Goal: Information Seeking & Learning: Learn about a topic

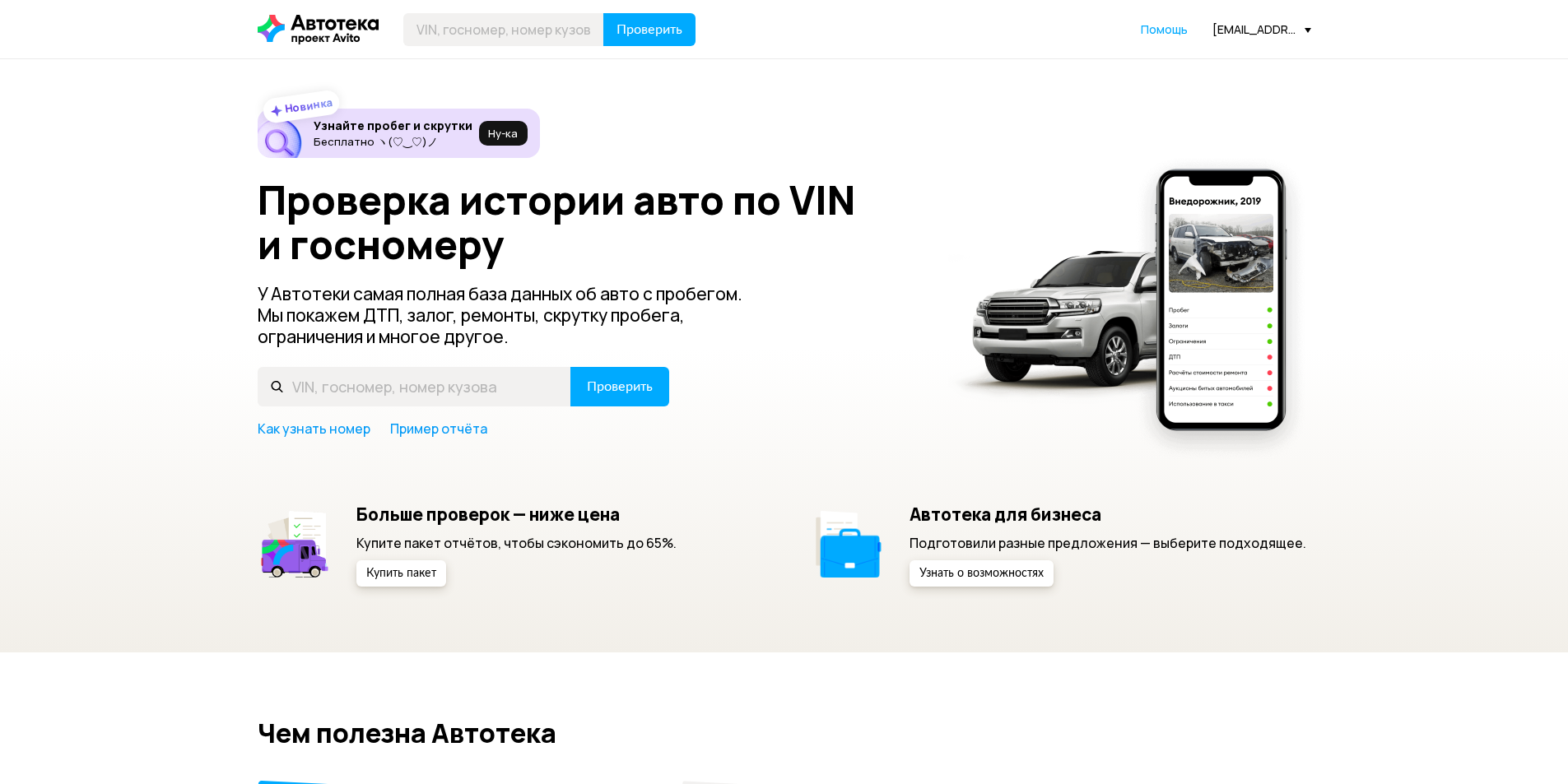
click at [1239, 21] on div "Проверить Помощь [EMAIL_ADDRESS][PERSON_NAME][DOMAIN_NAME]" at bounding box center [784, 29] width 1070 height 33
click at [1231, 31] on div "[EMAIL_ADDRESS][PERSON_NAME][DOMAIN_NAME]" at bounding box center [1262, 29] width 99 height 15
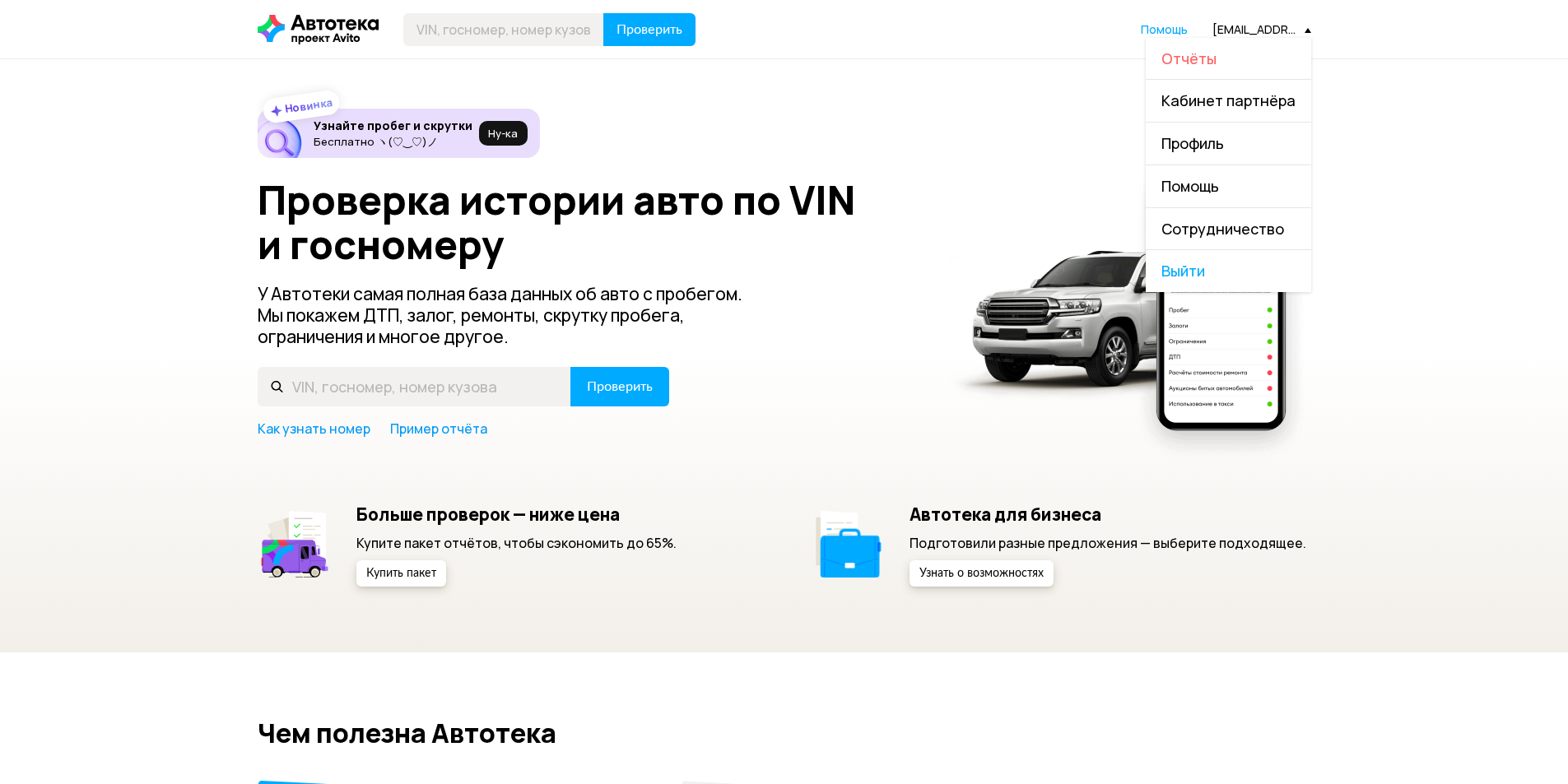
click at [1188, 63] on span "Отчёты" at bounding box center [1189, 58] width 55 height 20
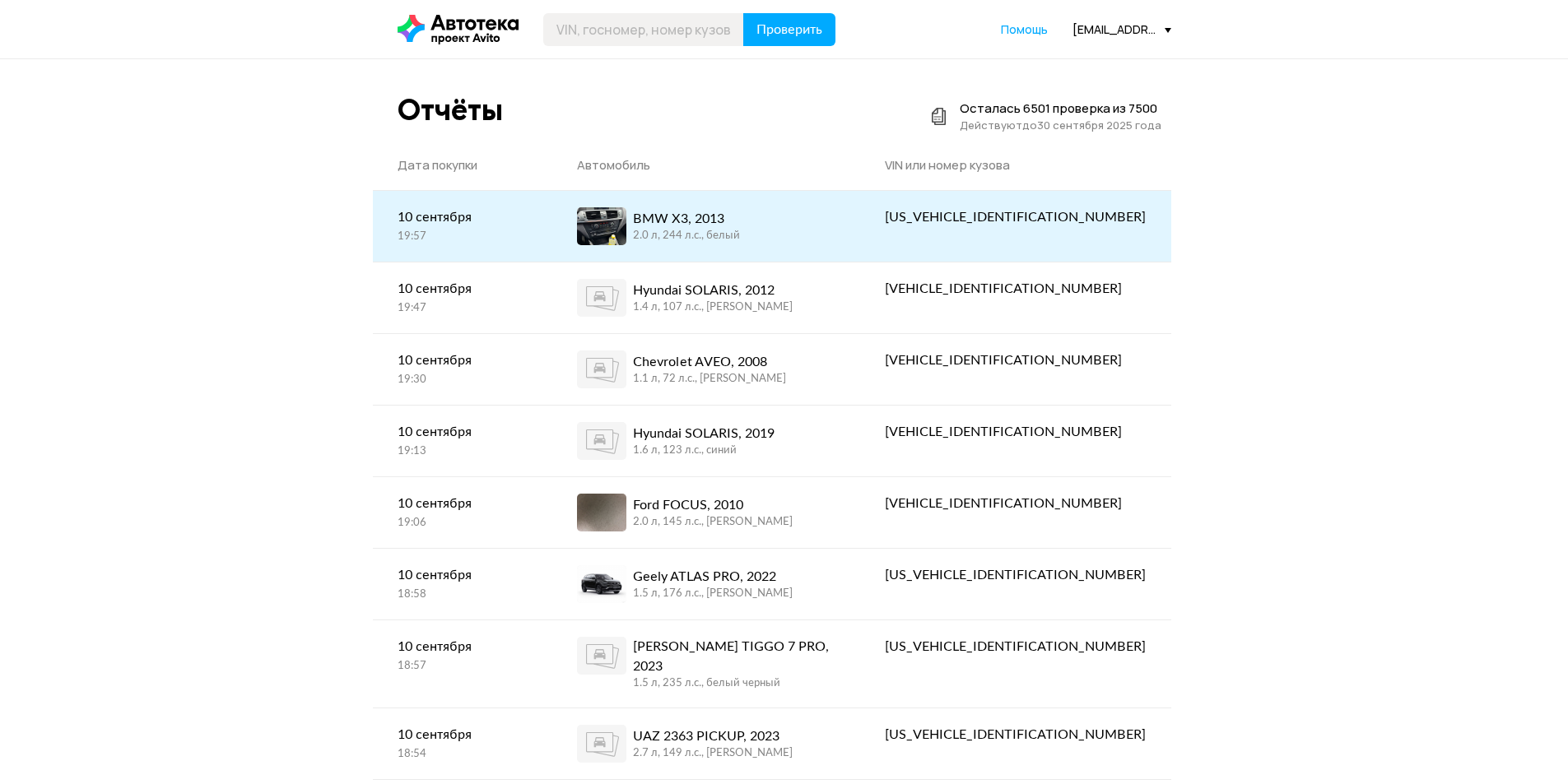
click at [626, 230] on span at bounding box center [602, 226] width 49 height 38
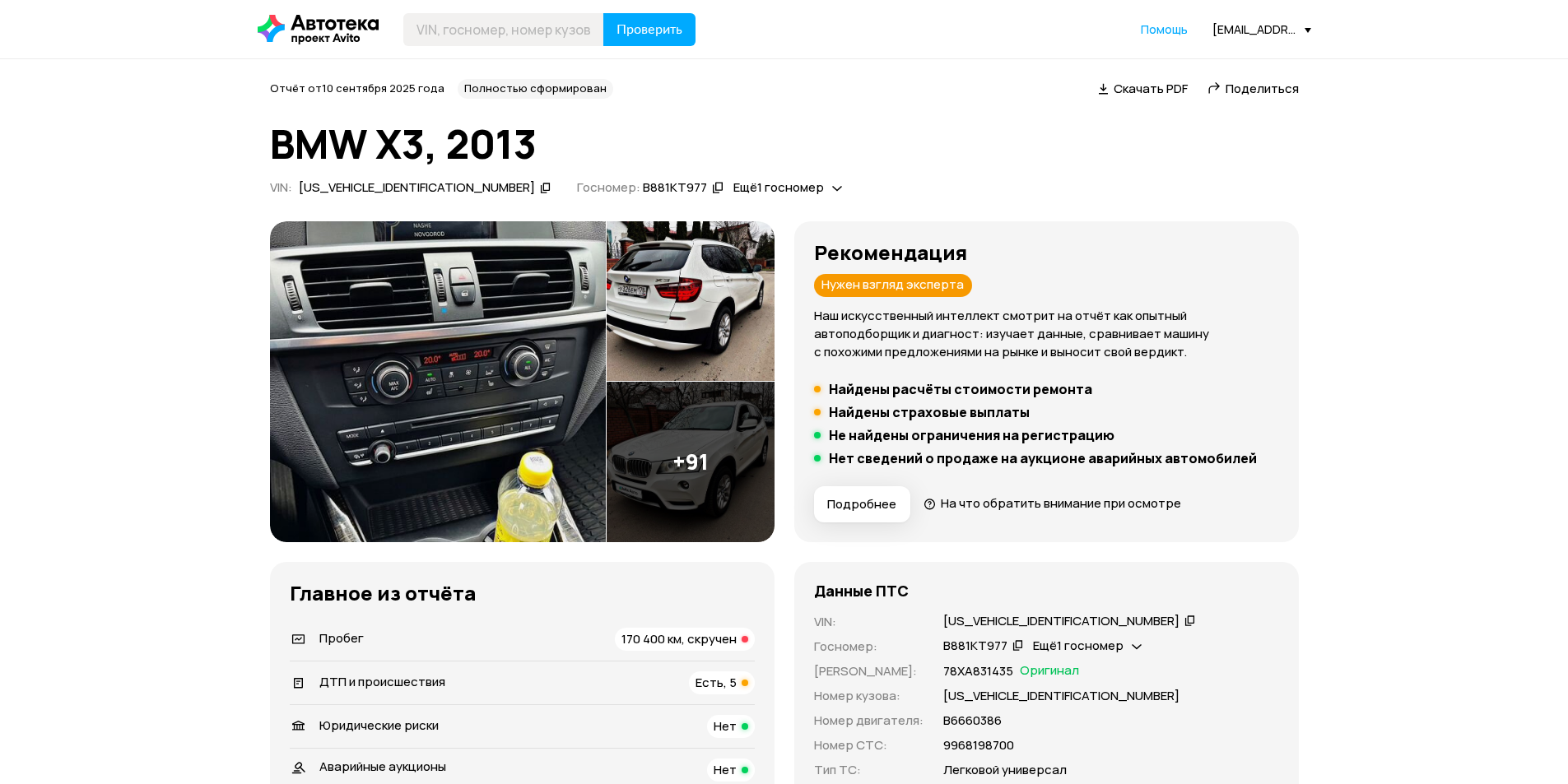
scroll to position [280, 0]
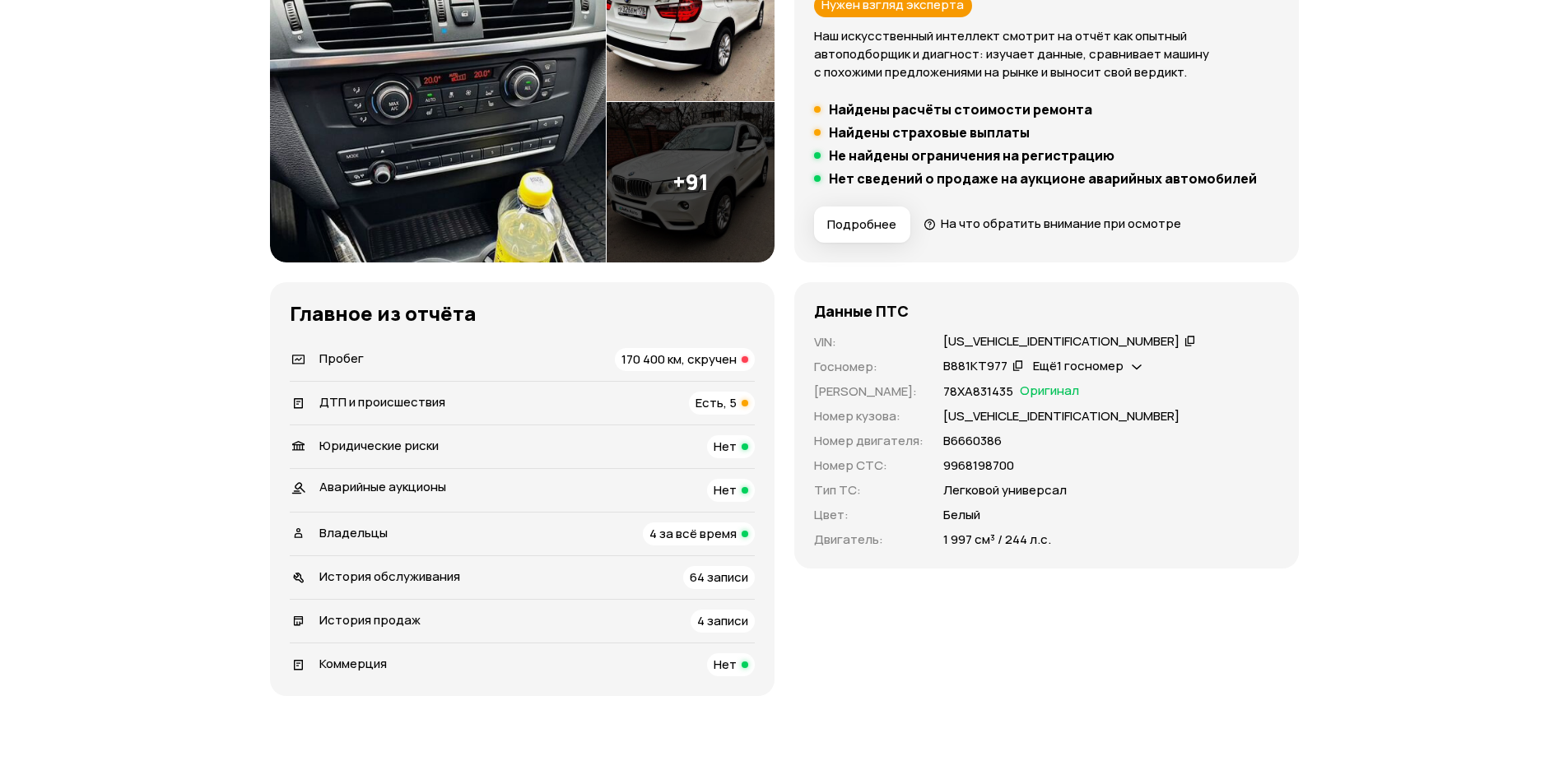
click at [675, 362] on span "170 400 км, скручен" at bounding box center [679, 359] width 115 height 17
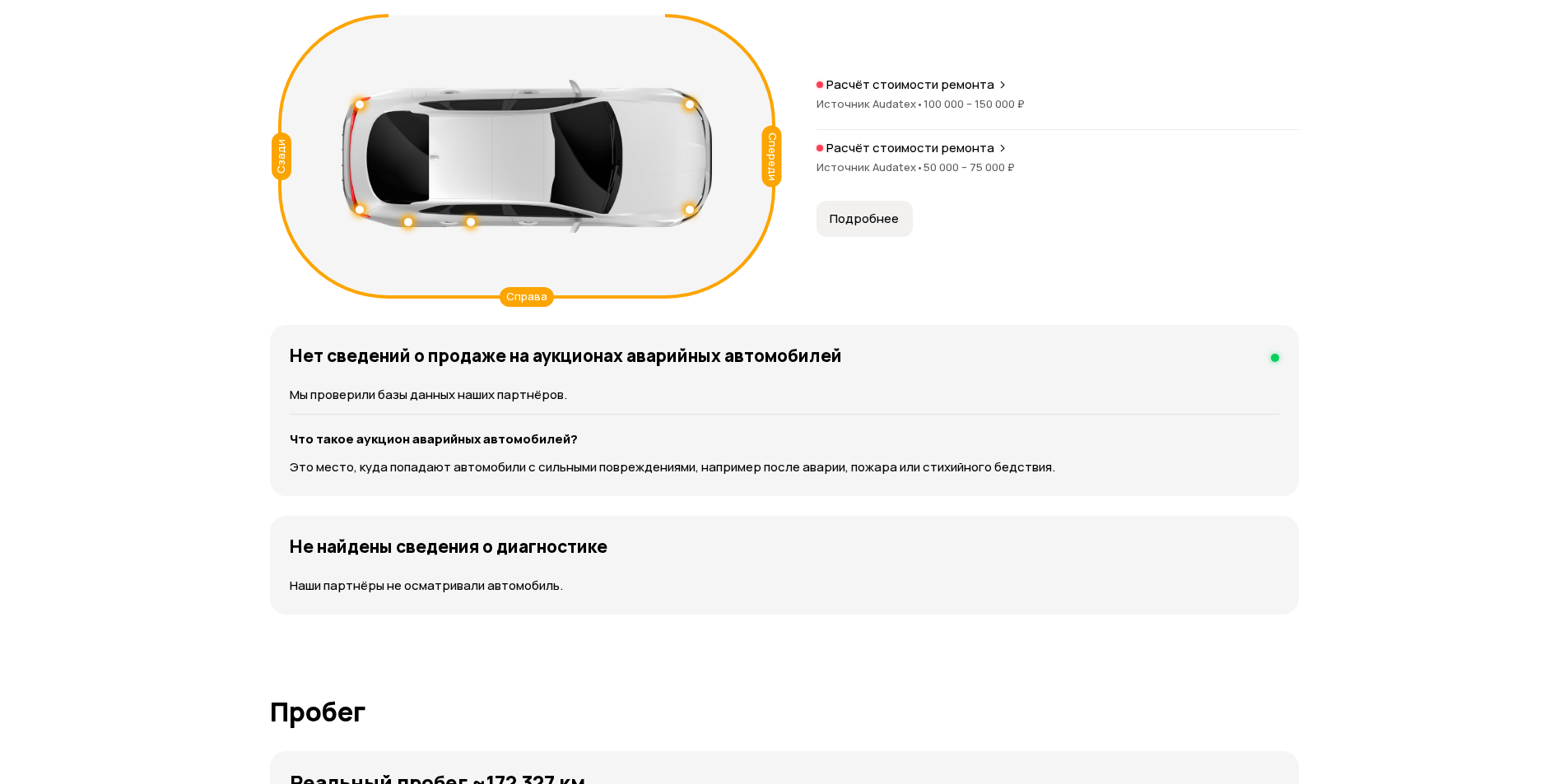
scroll to position [1531, 0]
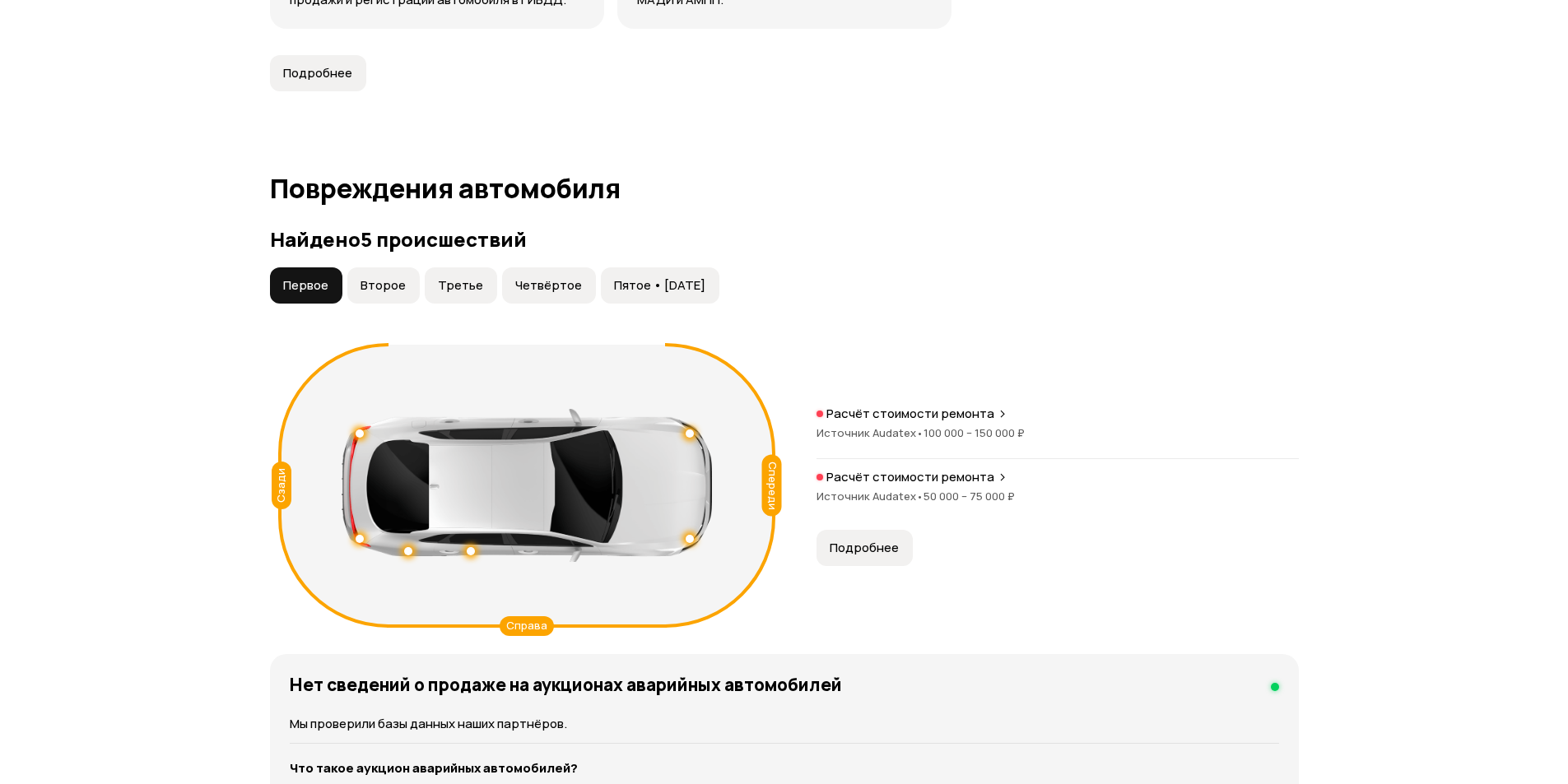
click at [410, 288] on button "Второе" at bounding box center [384, 285] width 73 height 36
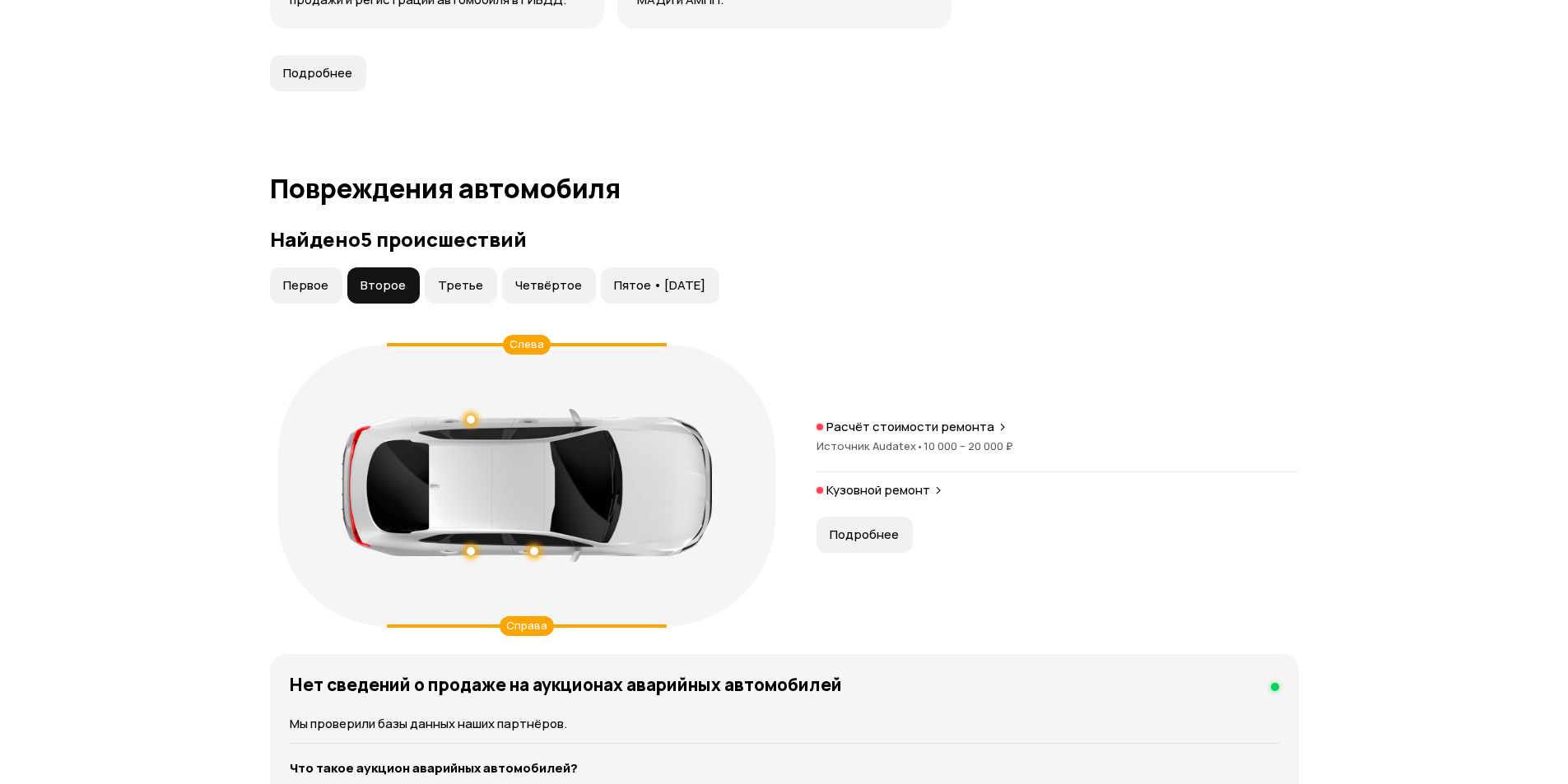
click at [872, 517] on button "Подробнее" at bounding box center [864, 535] width 96 height 36
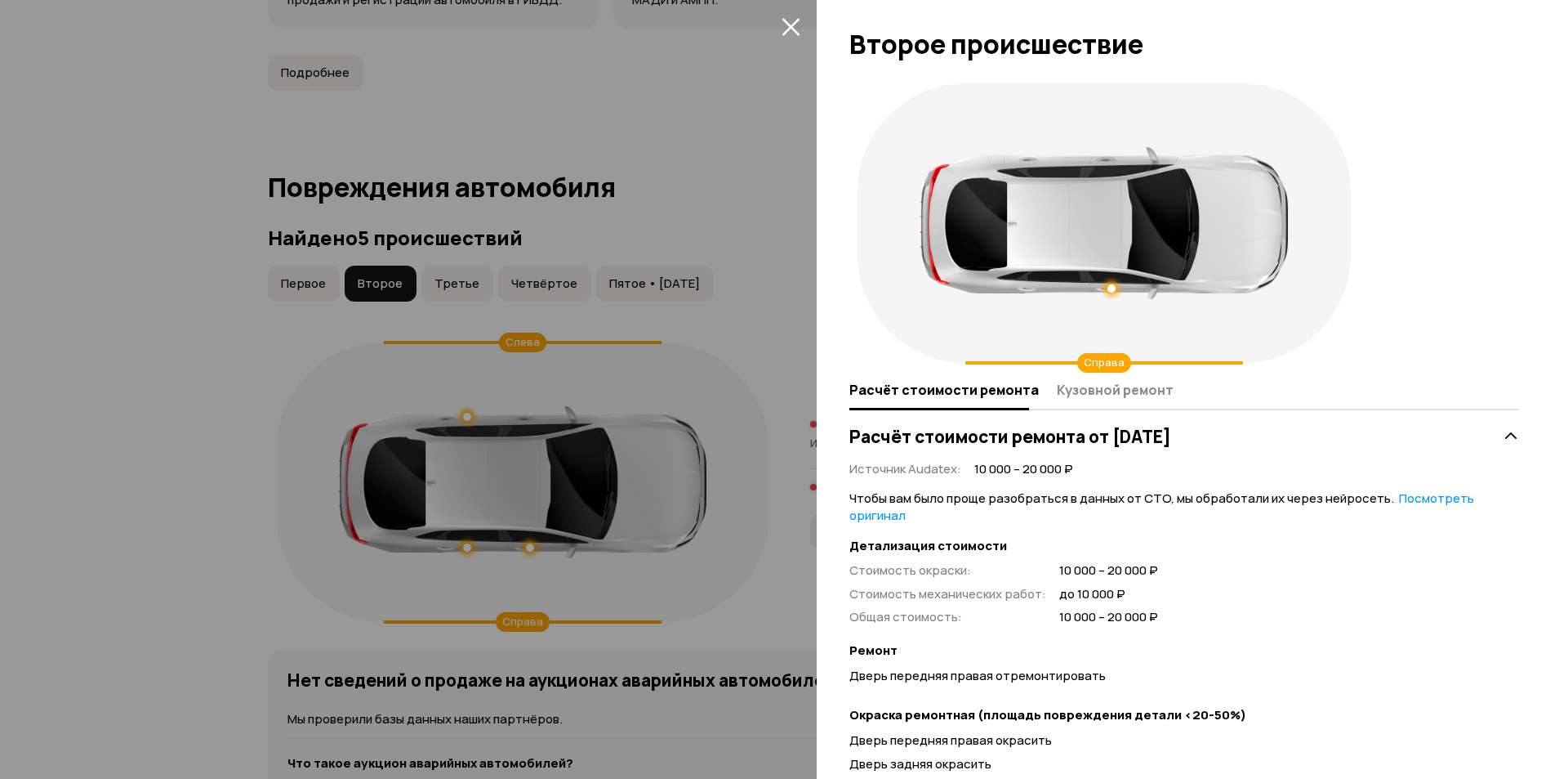
click at [797, 31] on icon "закрыть" at bounding box center [790, 26] width 19 height 19
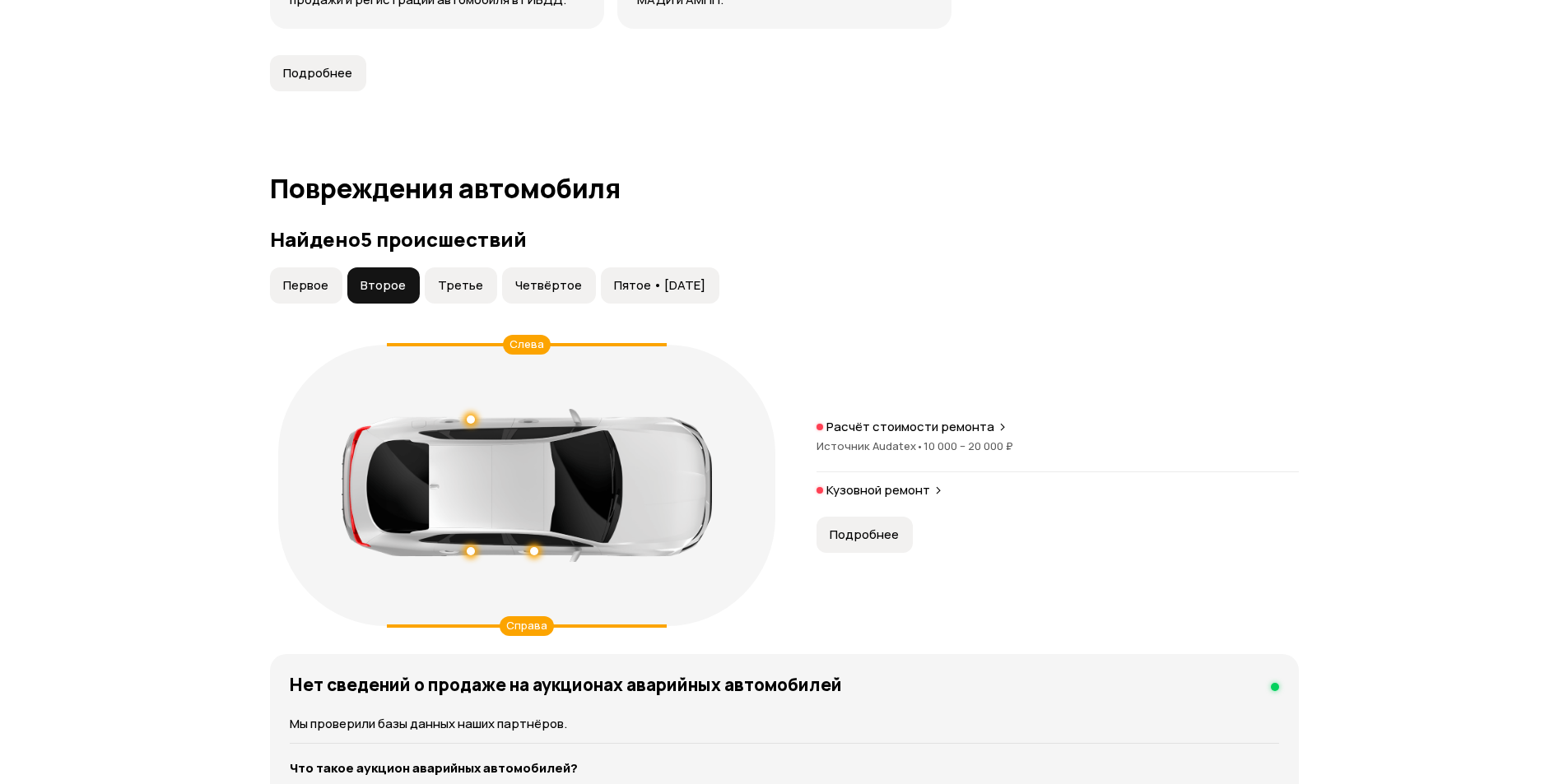
drag, startPoint x: 457, startPoint y: 287, endPoint x: 478, endPoint y: 284, distance: 21.2
click at [458, 287] on span "Третье" at bounding box center [461, 285] width 45 height 16
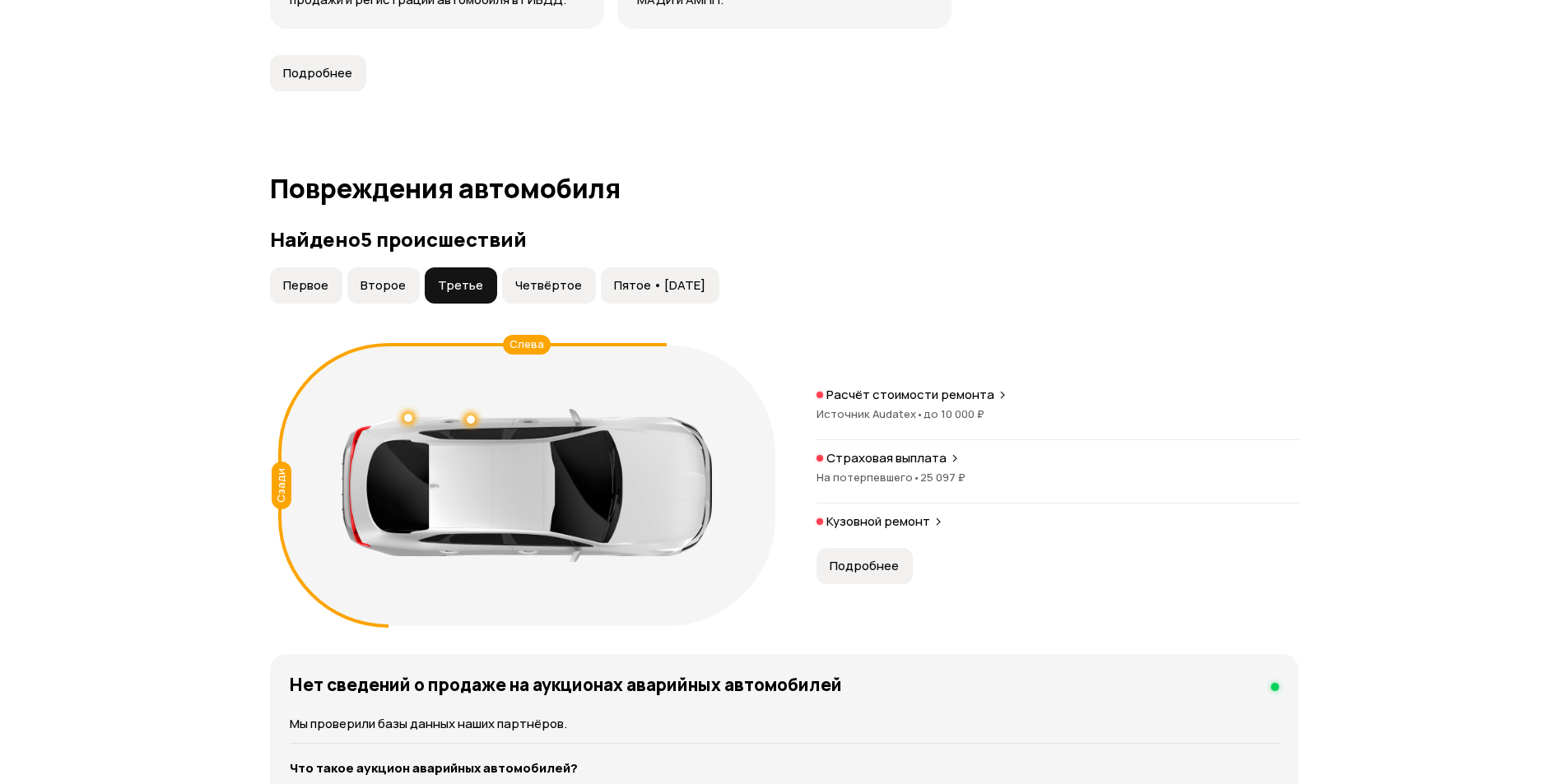
click at [551, 278] on span "Четвёртое" at bounding box center [548, 285] width 66 height 16
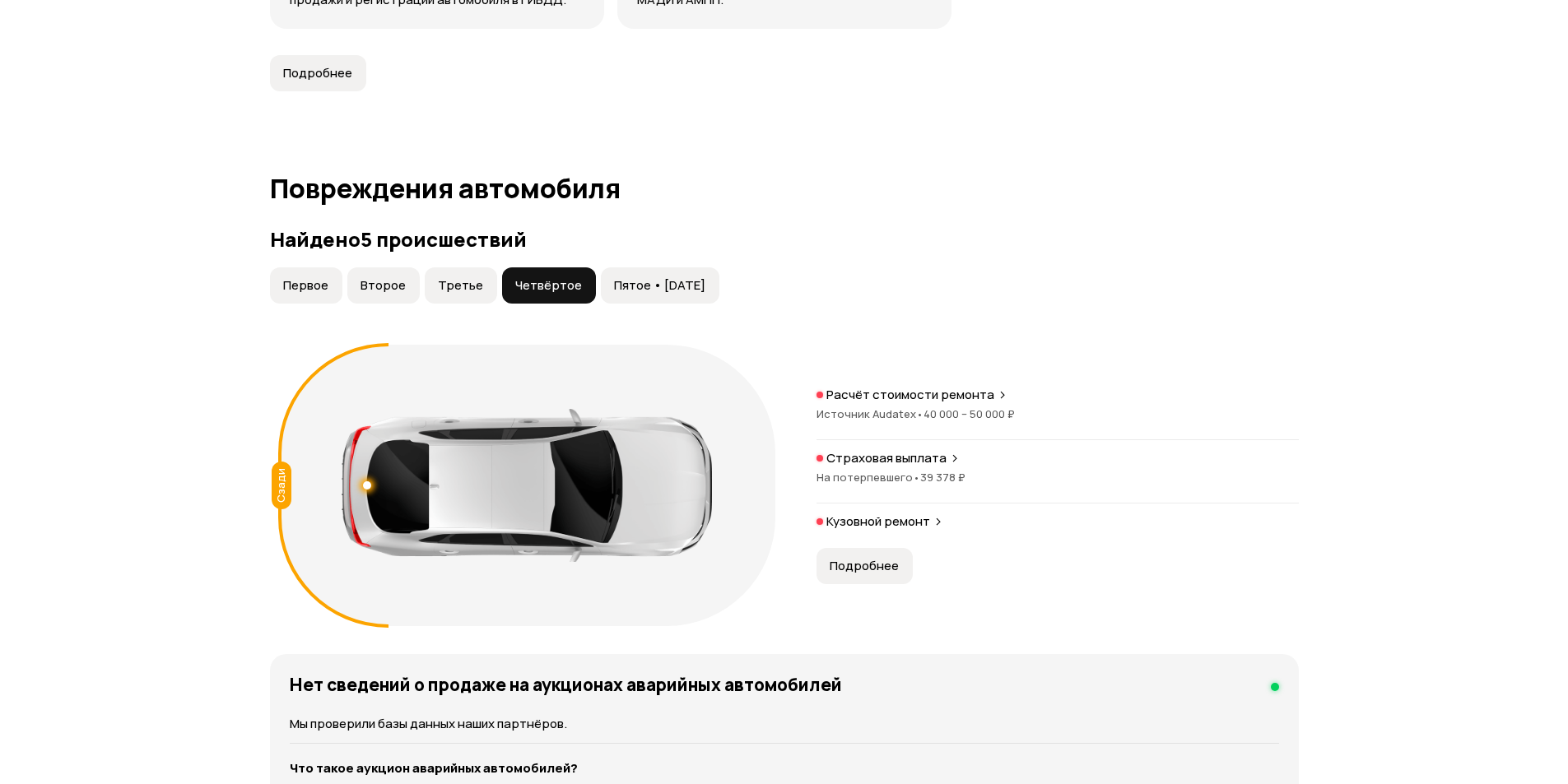
click at [650, 283] on span "Пятое • [DATE]" at bounding box center [659, 285] width 92 height 16
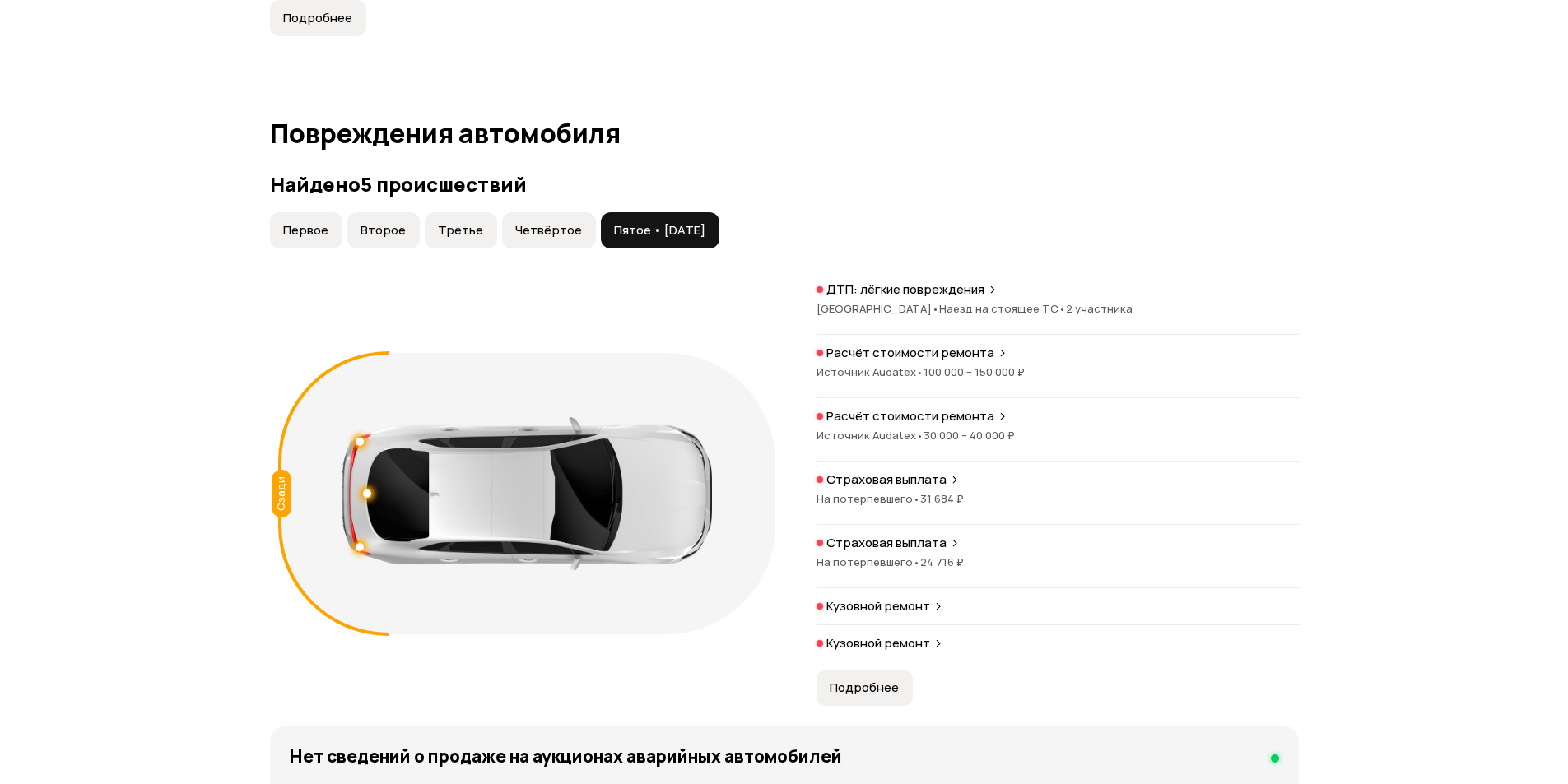
scroll to position [1679, 0]
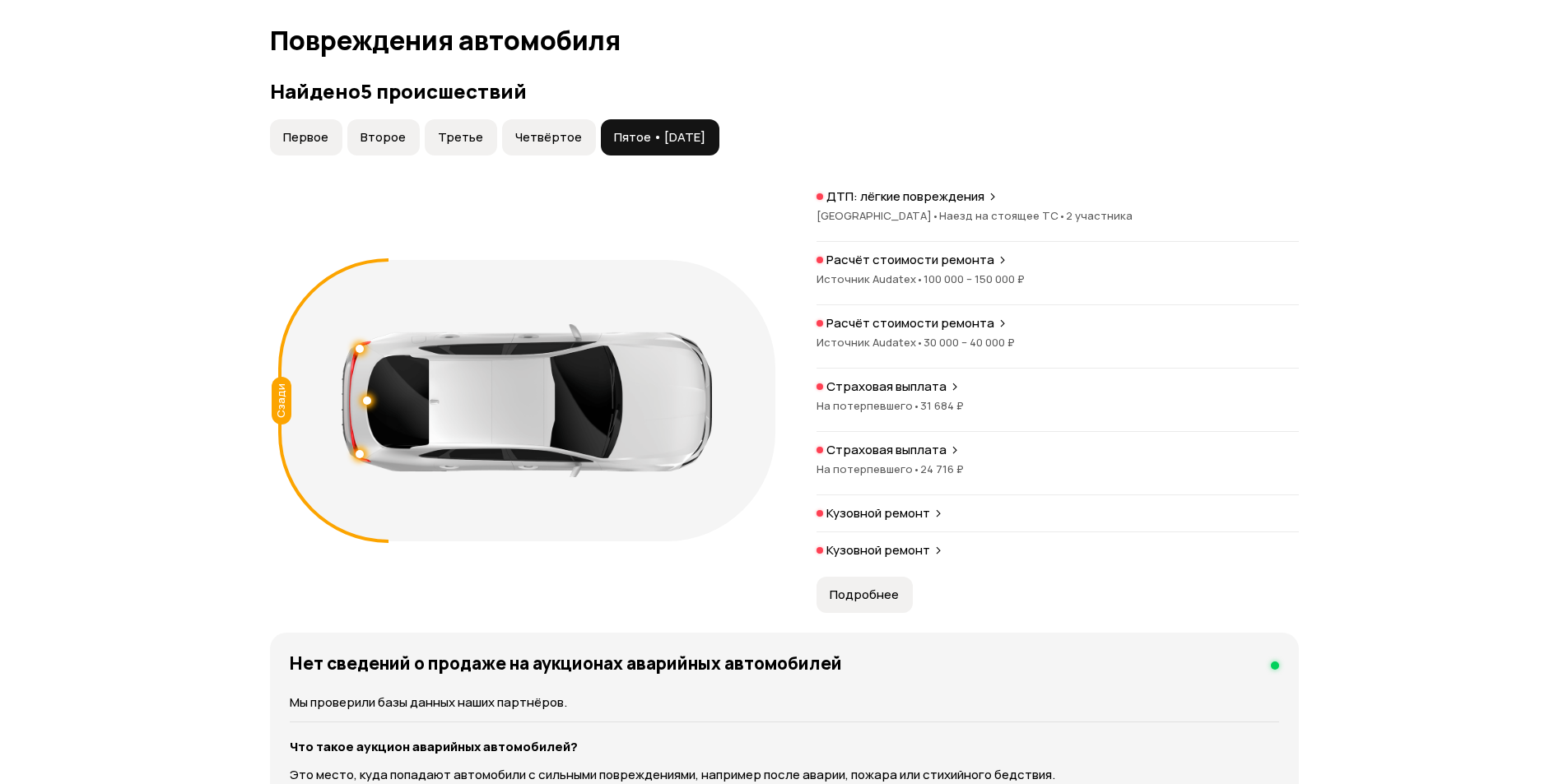
click at [541, 142] on span "Четвёртое" at bounding box center [548, 137] width 66 height 16
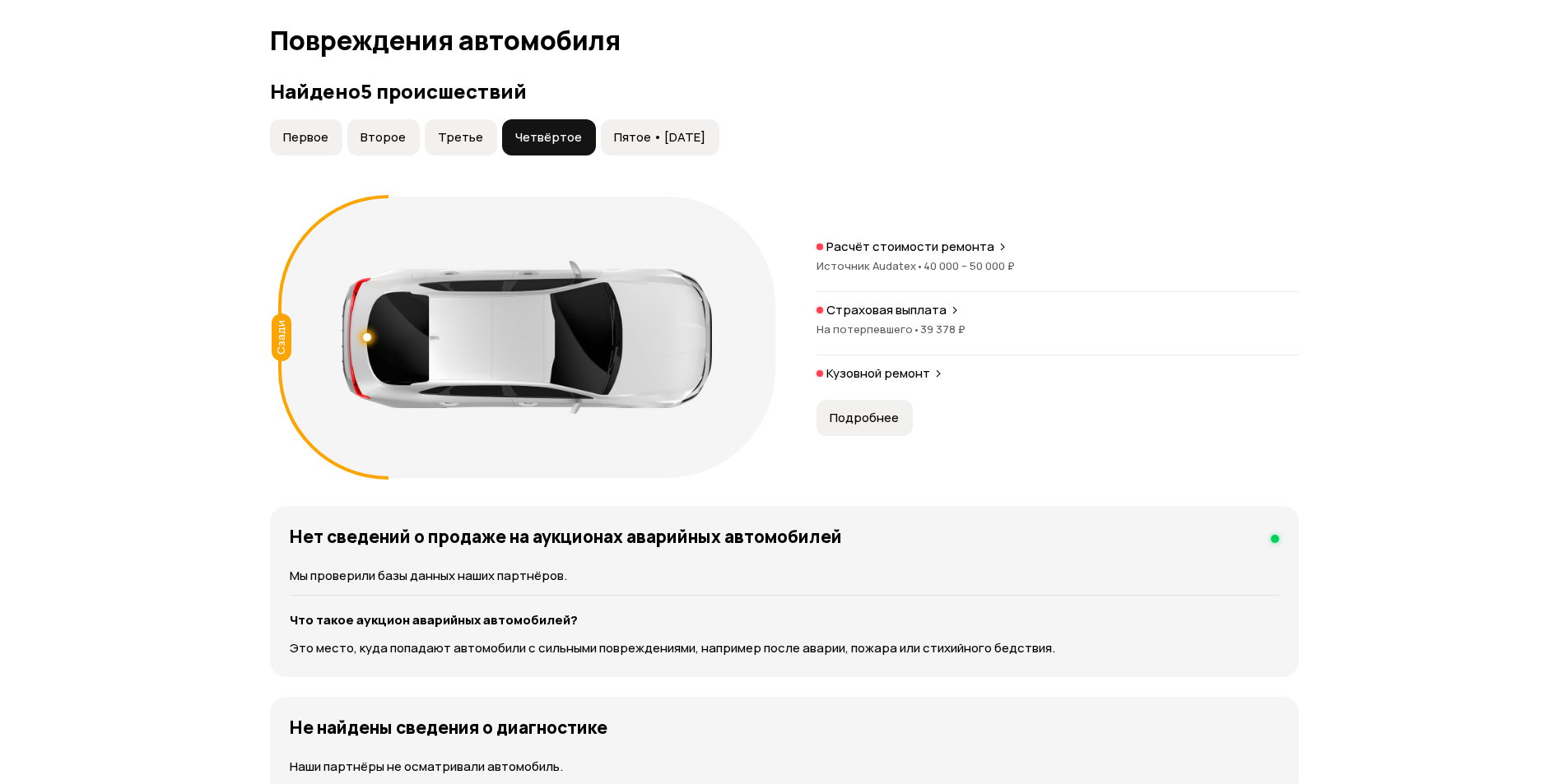
click at [447, 133] on span "Третье" at bounding box center [461, 137] width 45 height 16
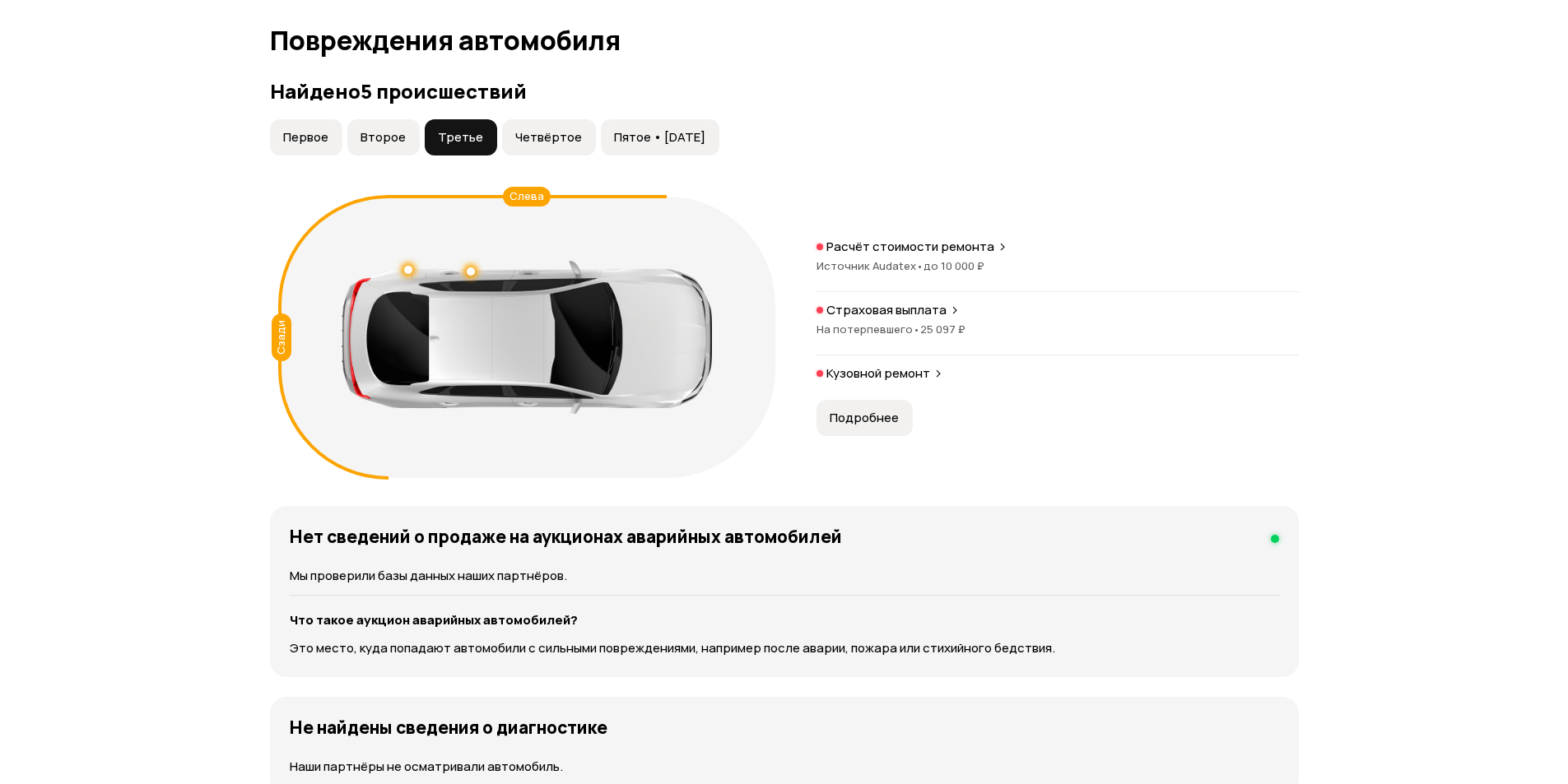
click at [388, 134] on span "Второе" at bounding box center [384, 137] width 45 height 16
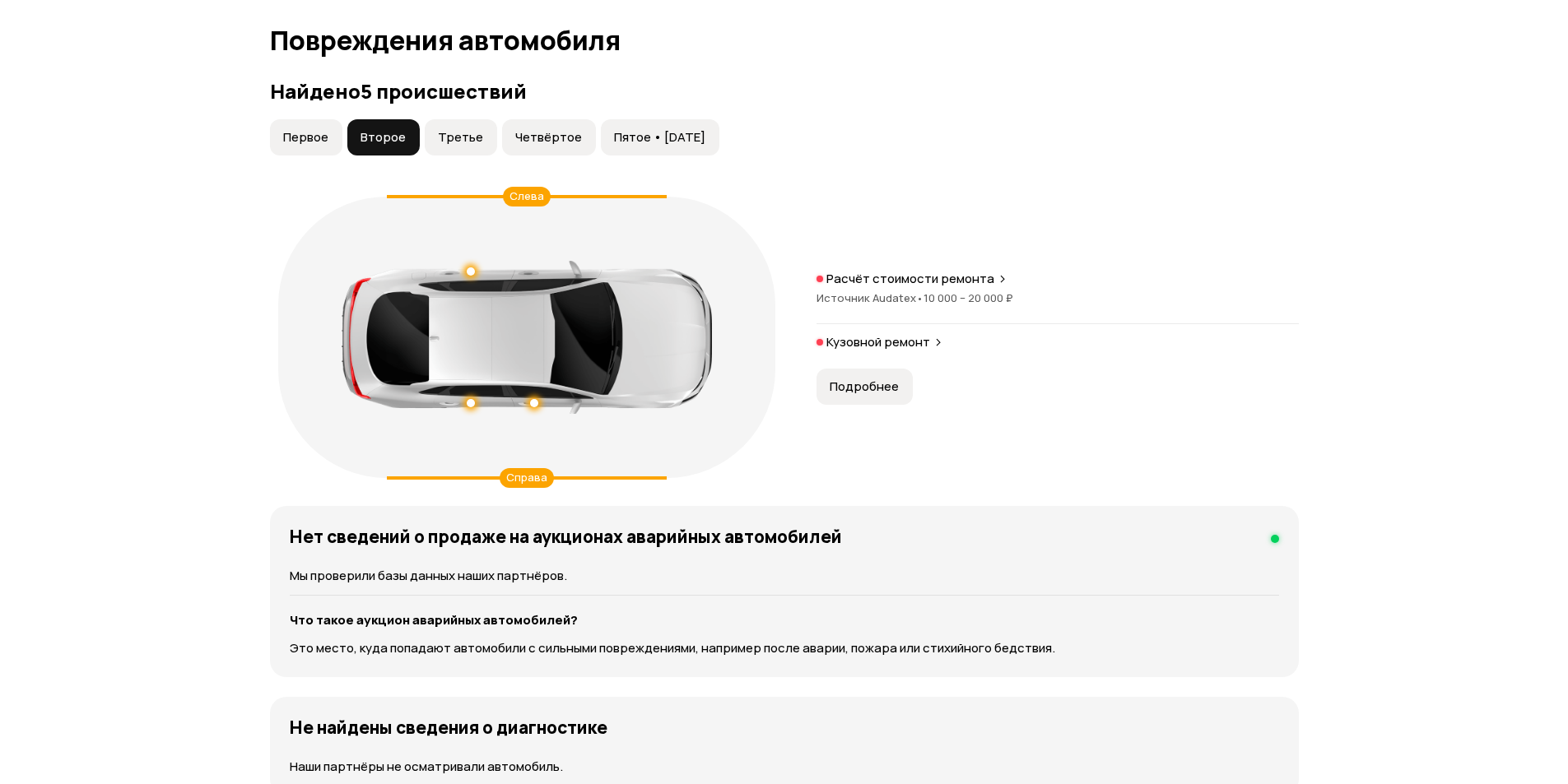
click at [338, 137] on button "Первое" at bounding box center [306, 137] width 73 height 36
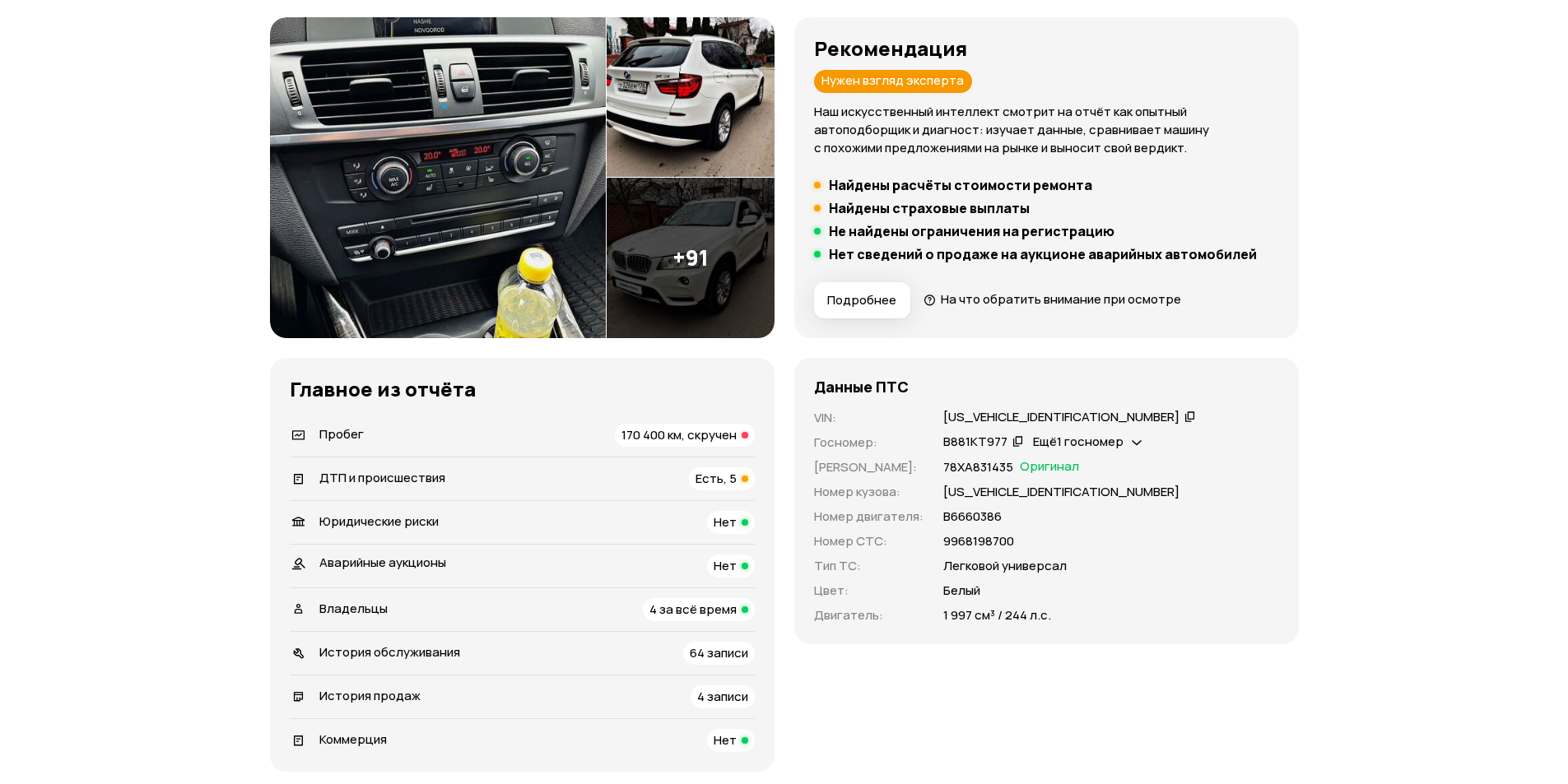
scroll to position [0, 0]
